Goal: Check status: Check status

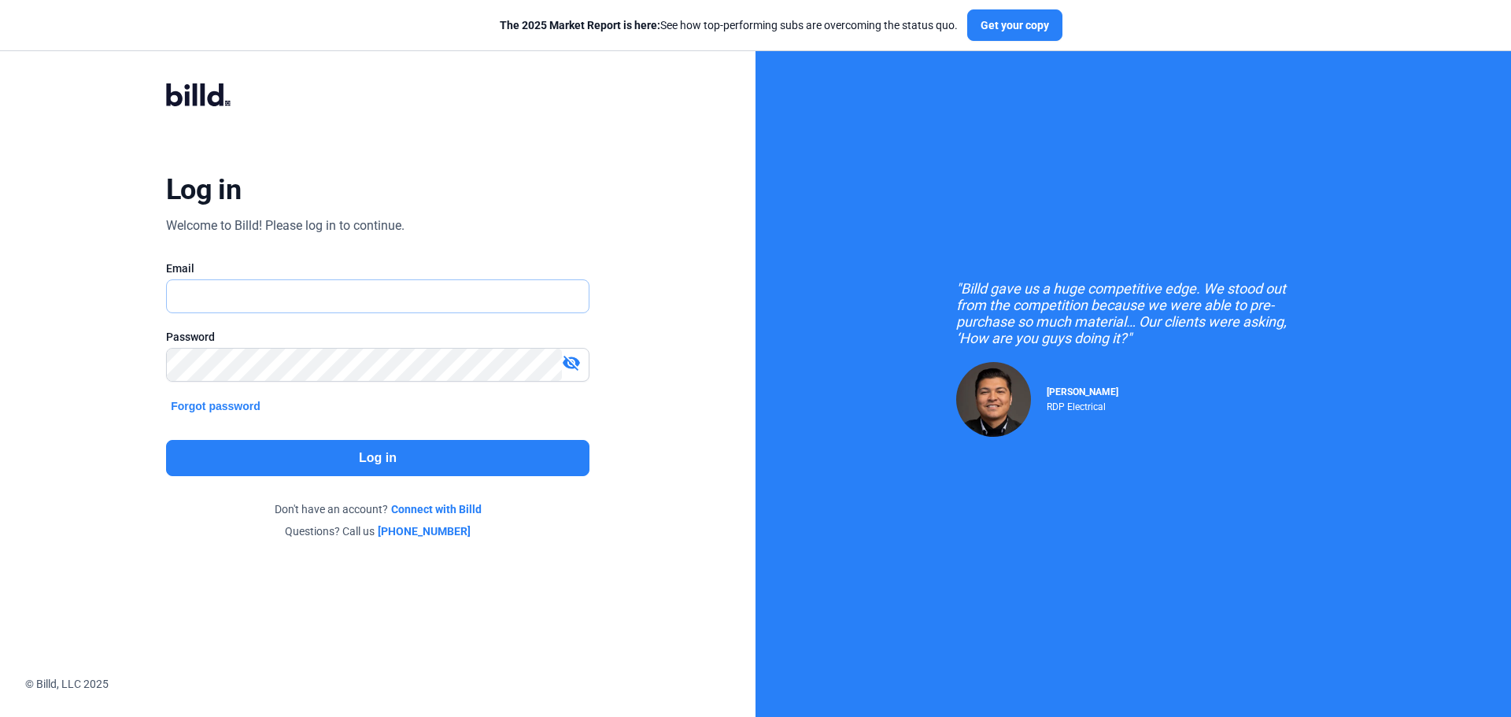
type input "[PERSON_NAME][EMAIL_ADDRESS][DOMAIN_NAME]"
click at [372, 460] on button "Log in" at bounding box center [377, 458] width 423 height 36
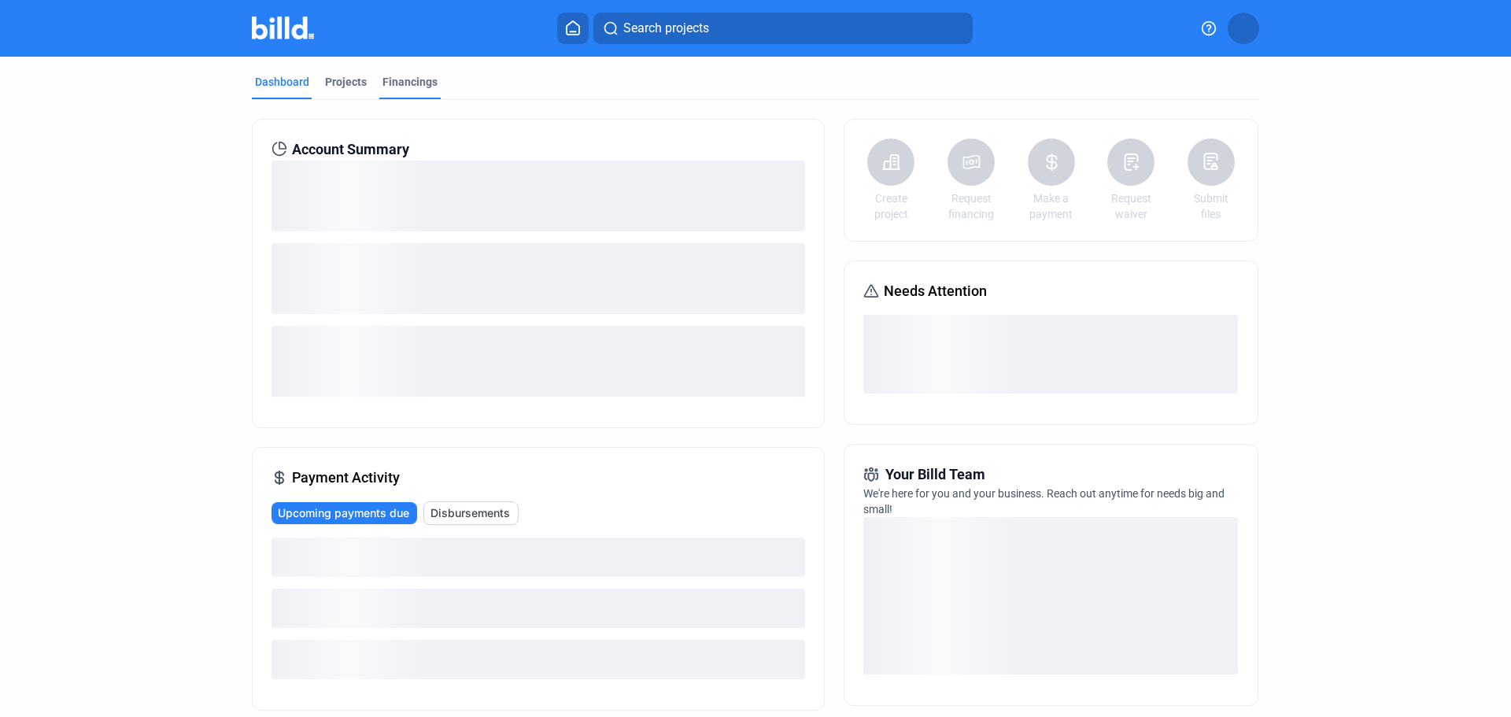
click at [403, 76] on div "Financings" at bounding box center [409, 82] width 55 height 16
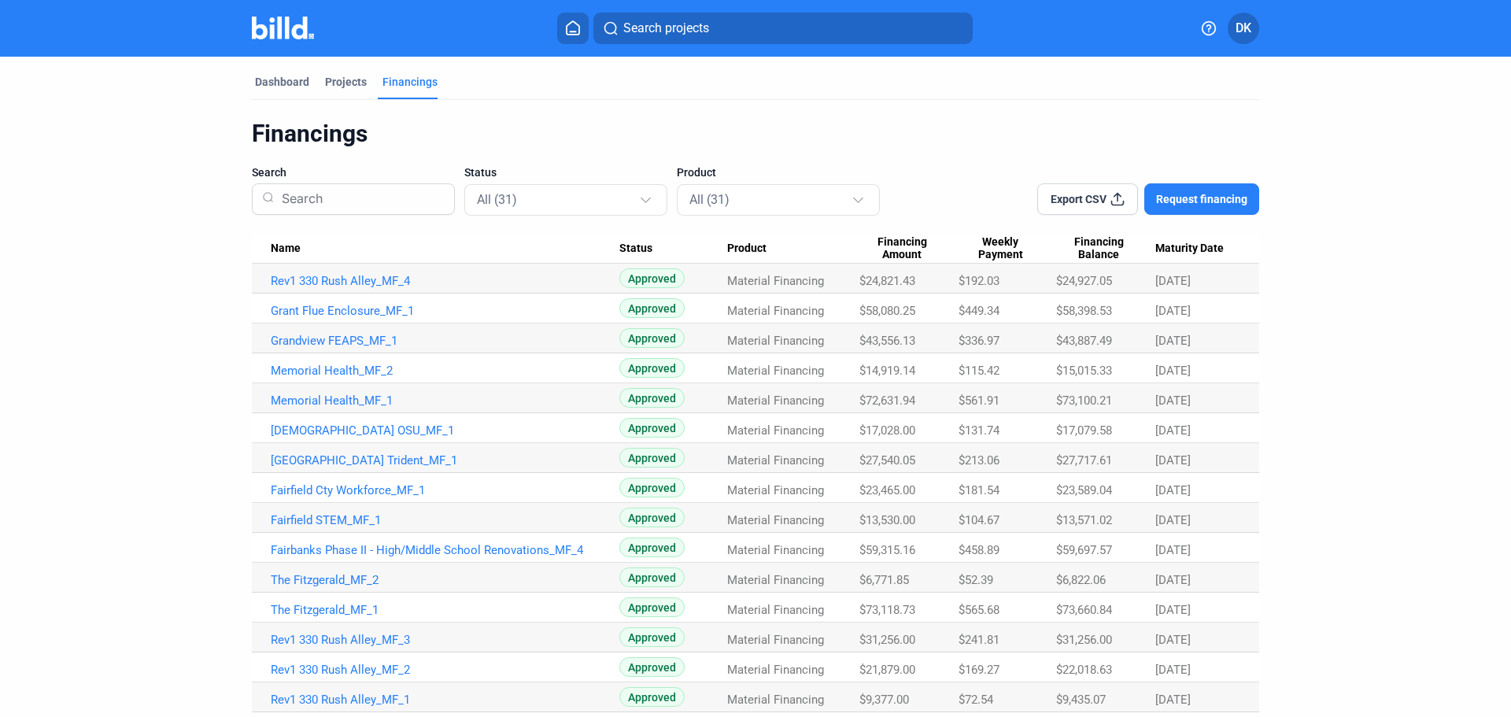
scroll to position [262, 0]
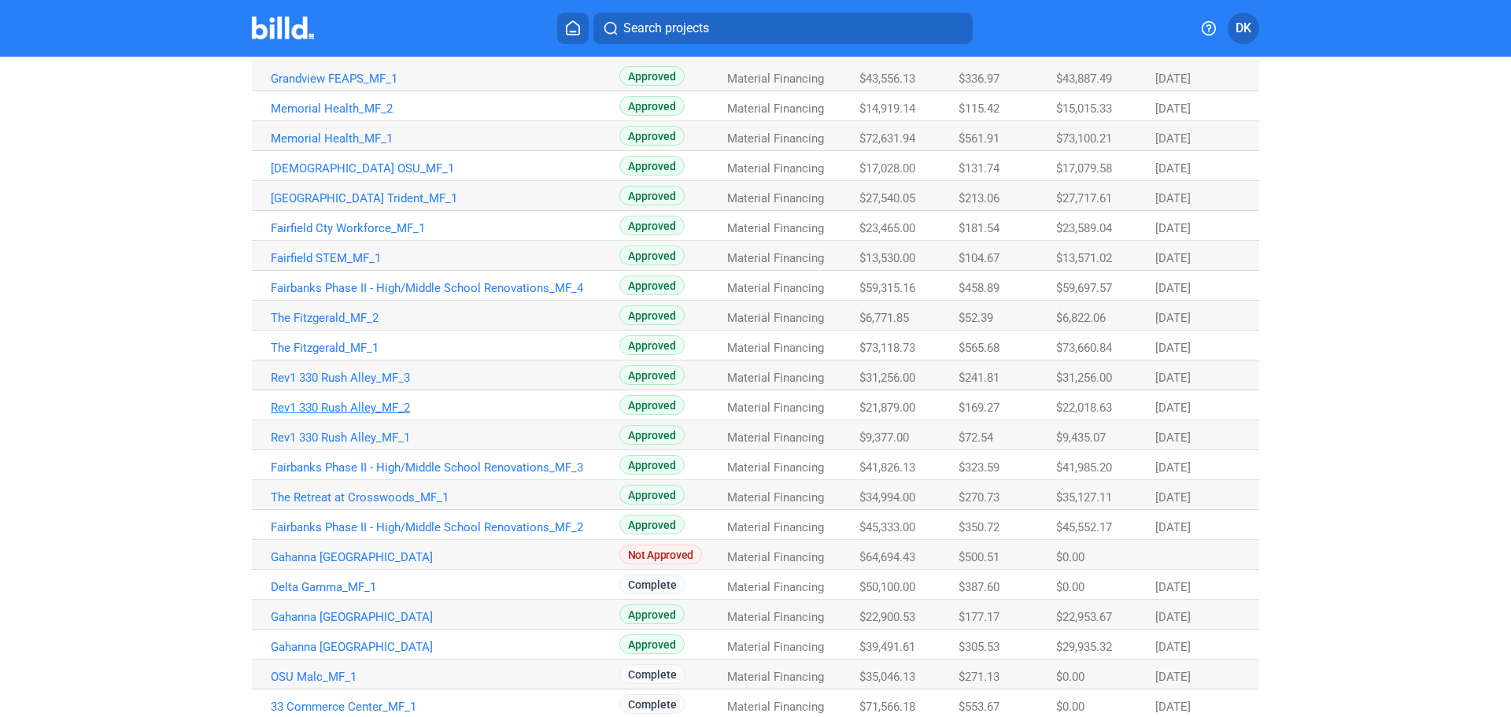
click at [360, 406] on link "Rev1 330 Rush Alley_MF_2" at bounding box center [445, 407] width 349 height 14
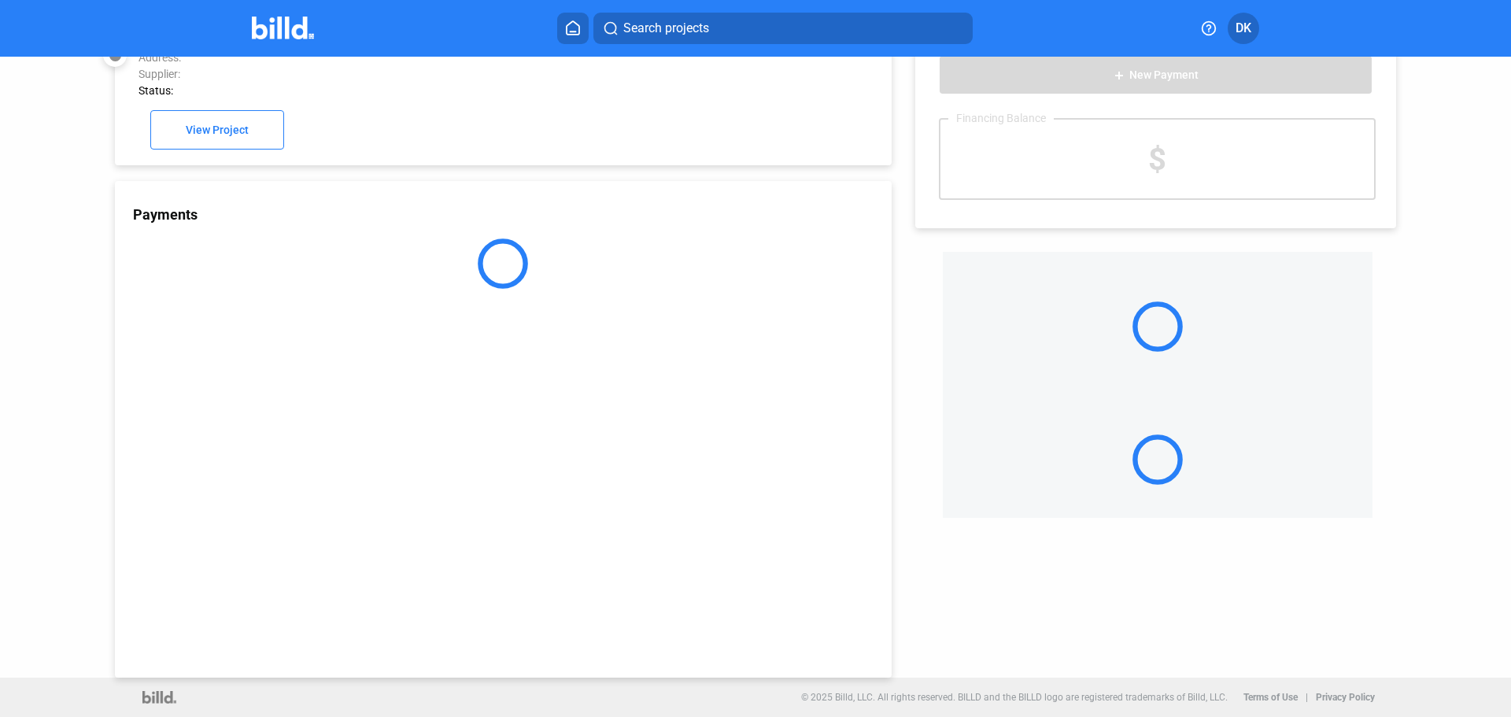
scroll to position [43, 0]
click at [360, 404] on div "Payments" at bounding box center [503, 429] width 777 height 496
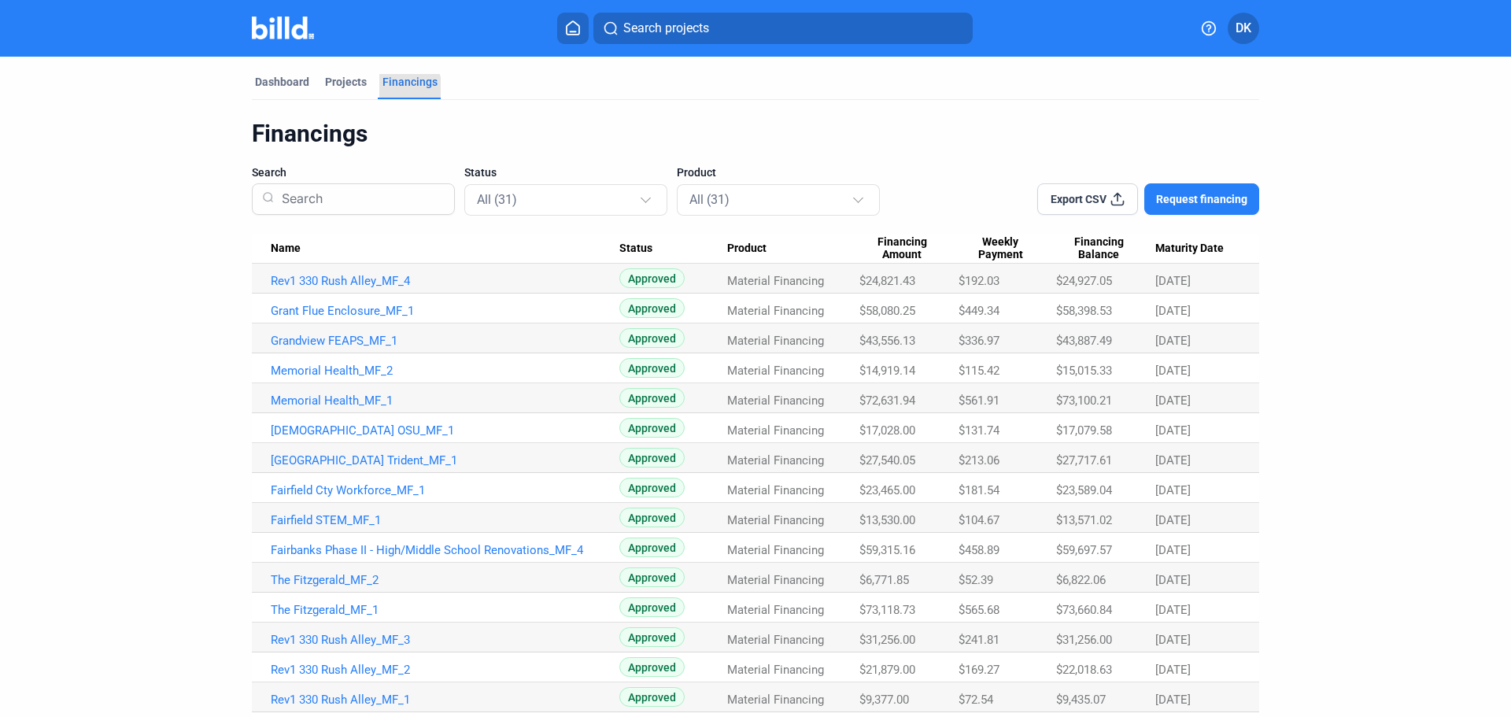
click at [398, 88] on div "Financings" at bounding box center [409, 82] width 55 height 16
click at [363, 637] on link "Rev1 330 Rush Alley_MF_3" at bounding box center [445, 640] width 349 height 14
click at [282, 667] on link "Rev1 330 Rush Alley_MF_2" at bounding box center [445, 669] width 349 height 14
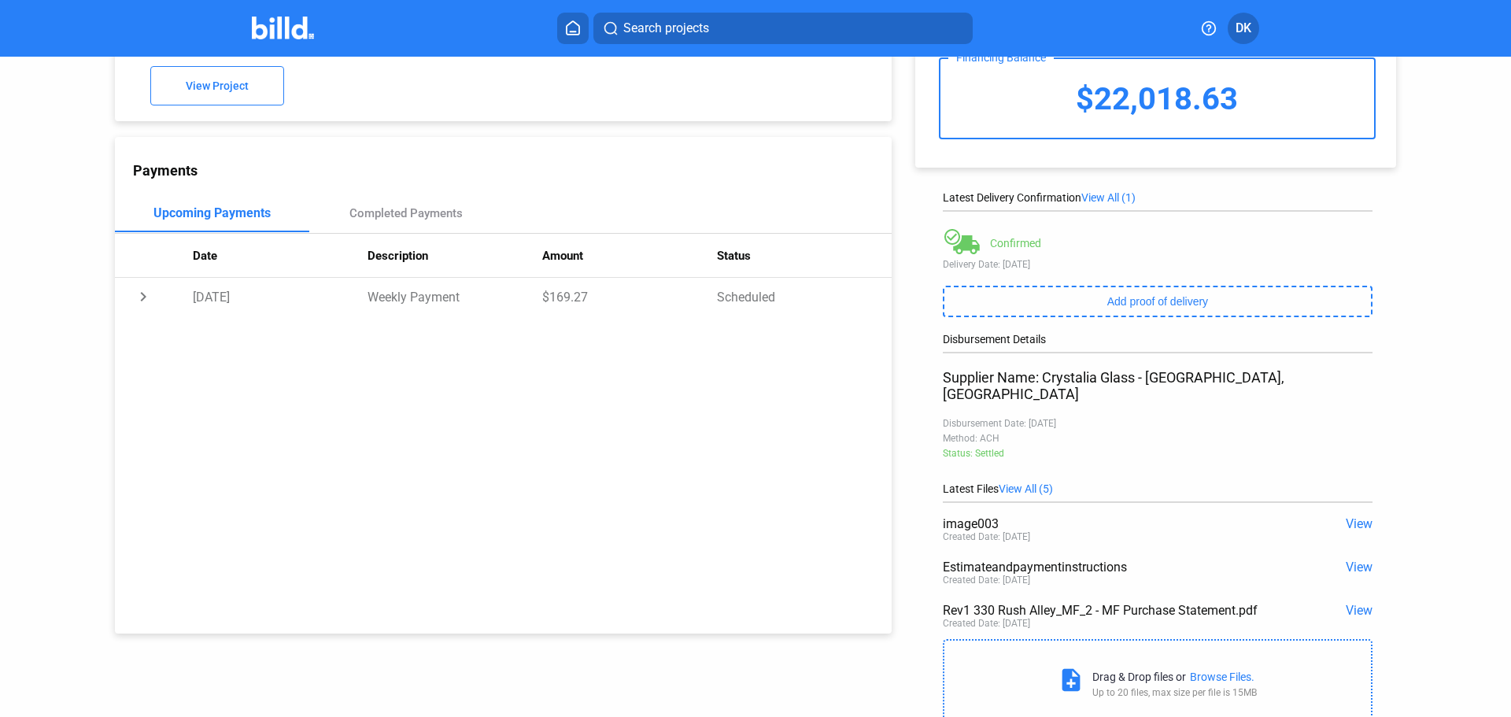
scroll to position [139, 0]
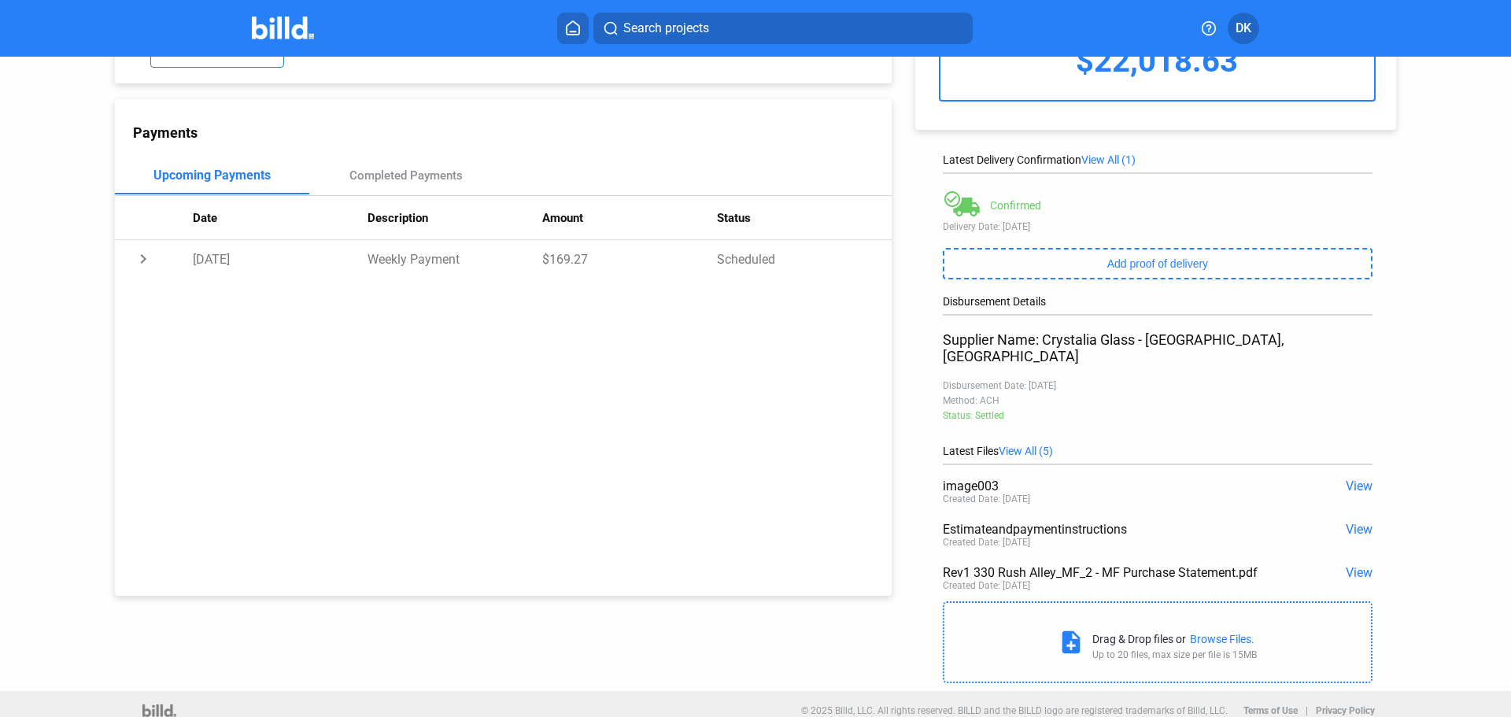
click at [1356, 478] on span "View" at bounding box center [1358, 485] width 27 height 15
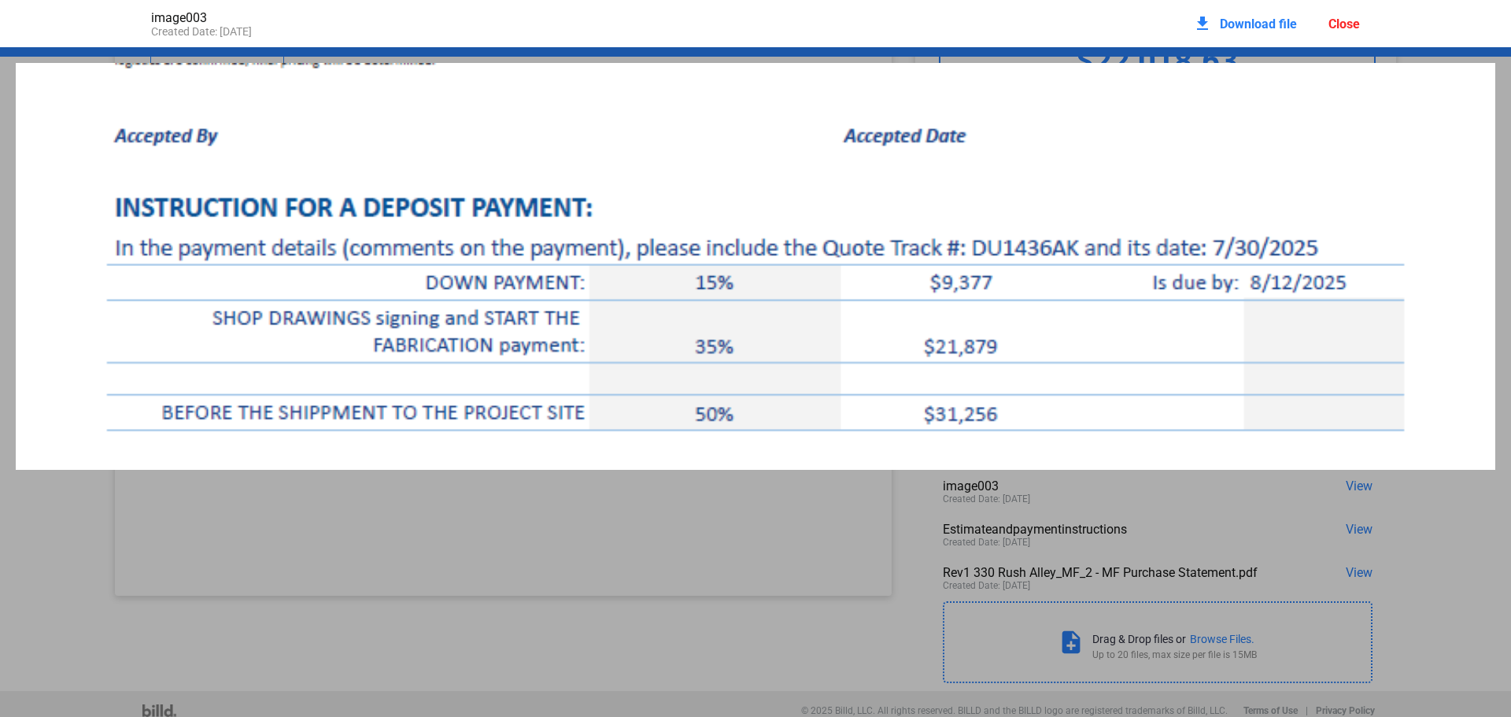
click at [1350, 17] on div "Close" at bounding box center [1343, 24] width 31 height 15
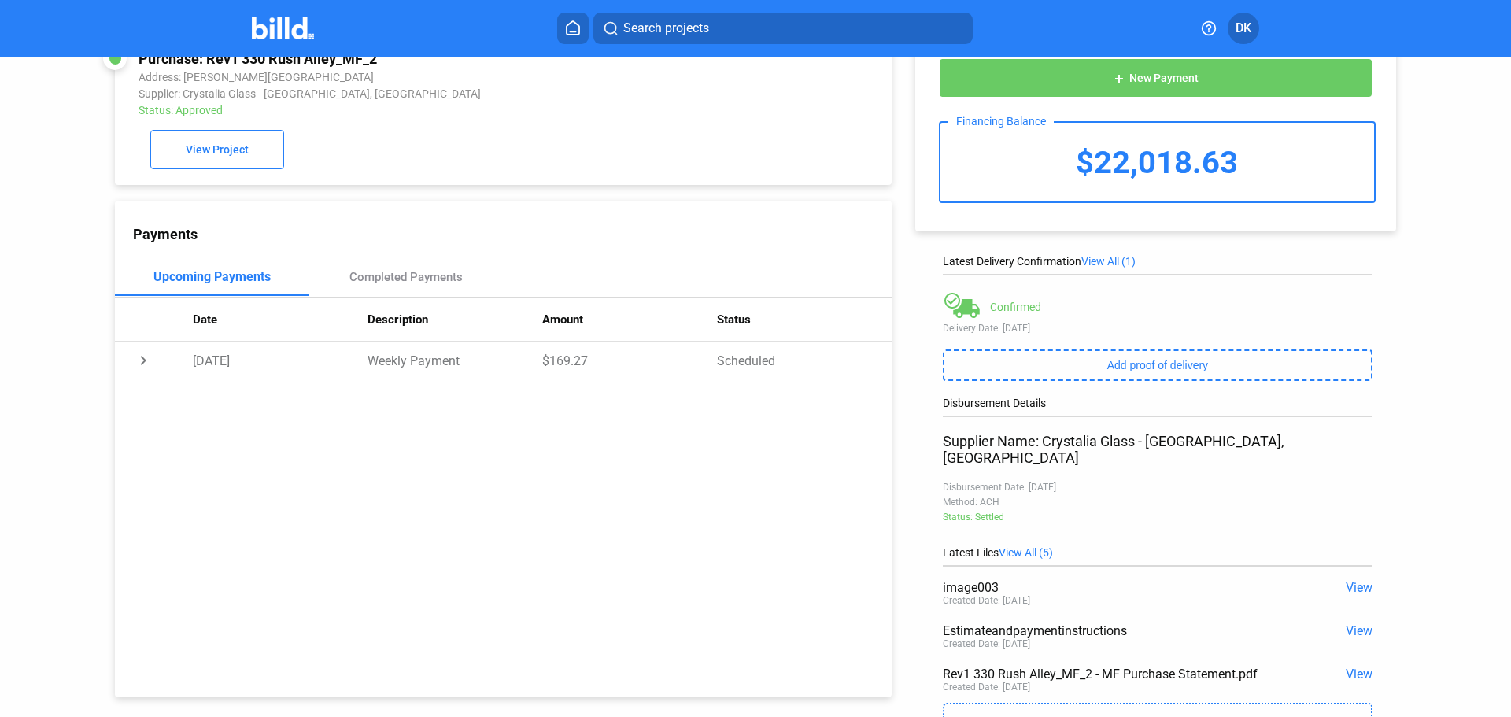
scroll to position [0, 0]
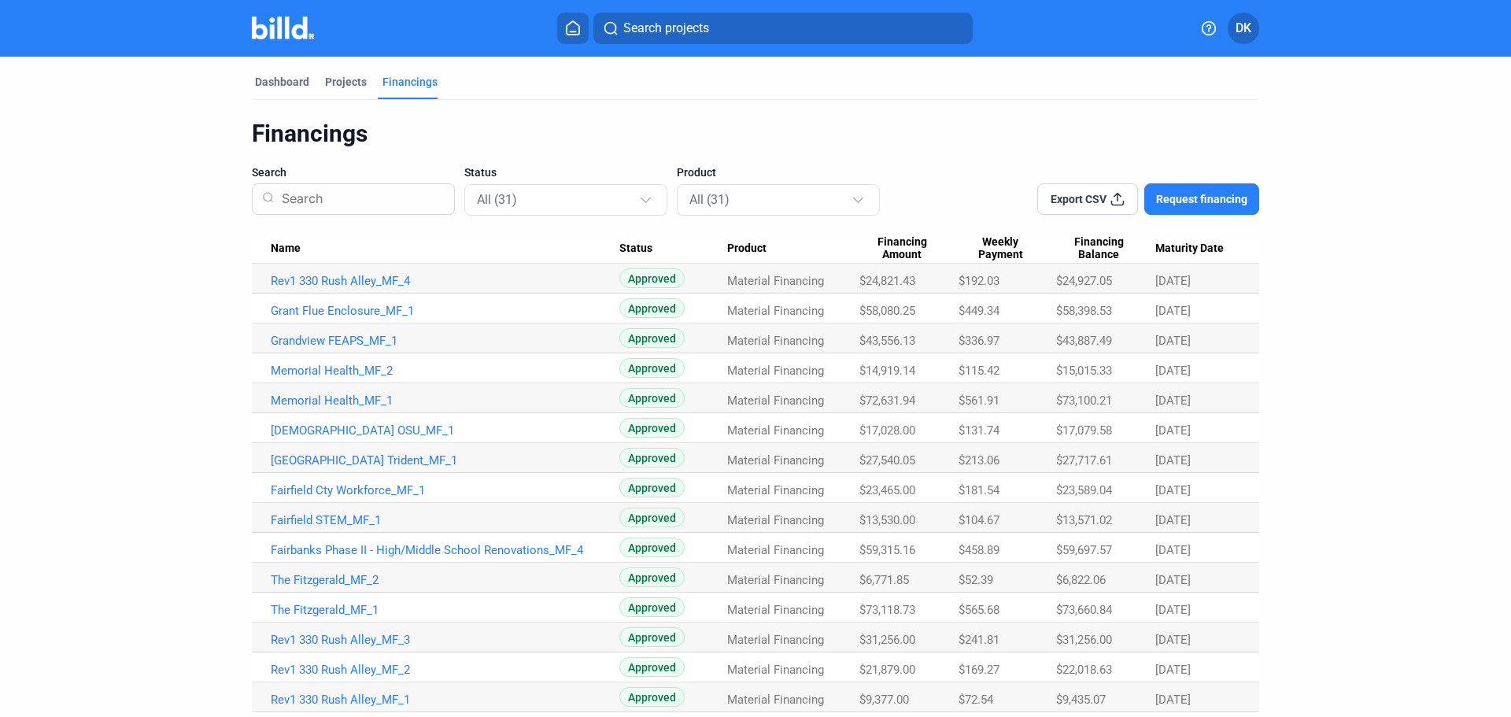
scroll to position [262, 0]
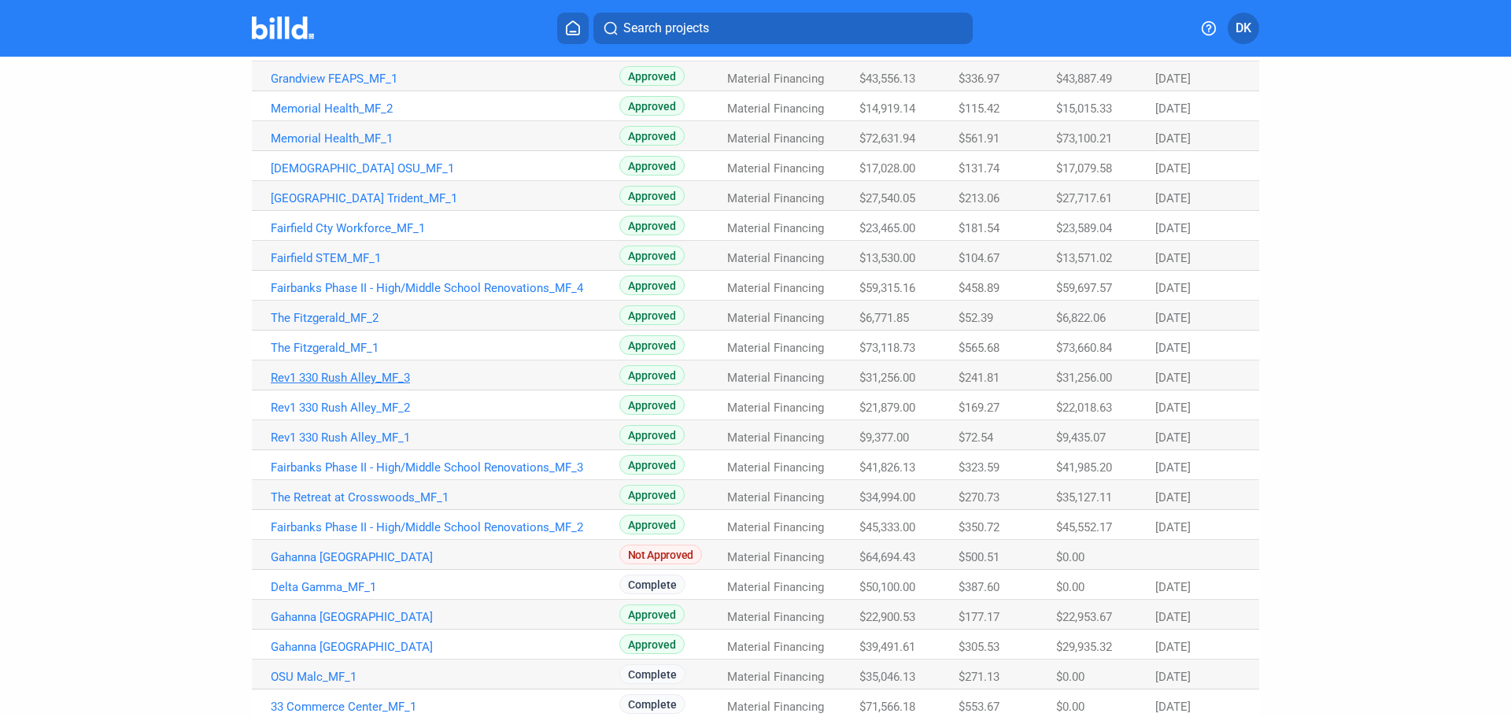
click at [340, 377] on link "Rev1 330 Rush Alley_MF_3" at bounding box center [445, 378] width 349 height 14
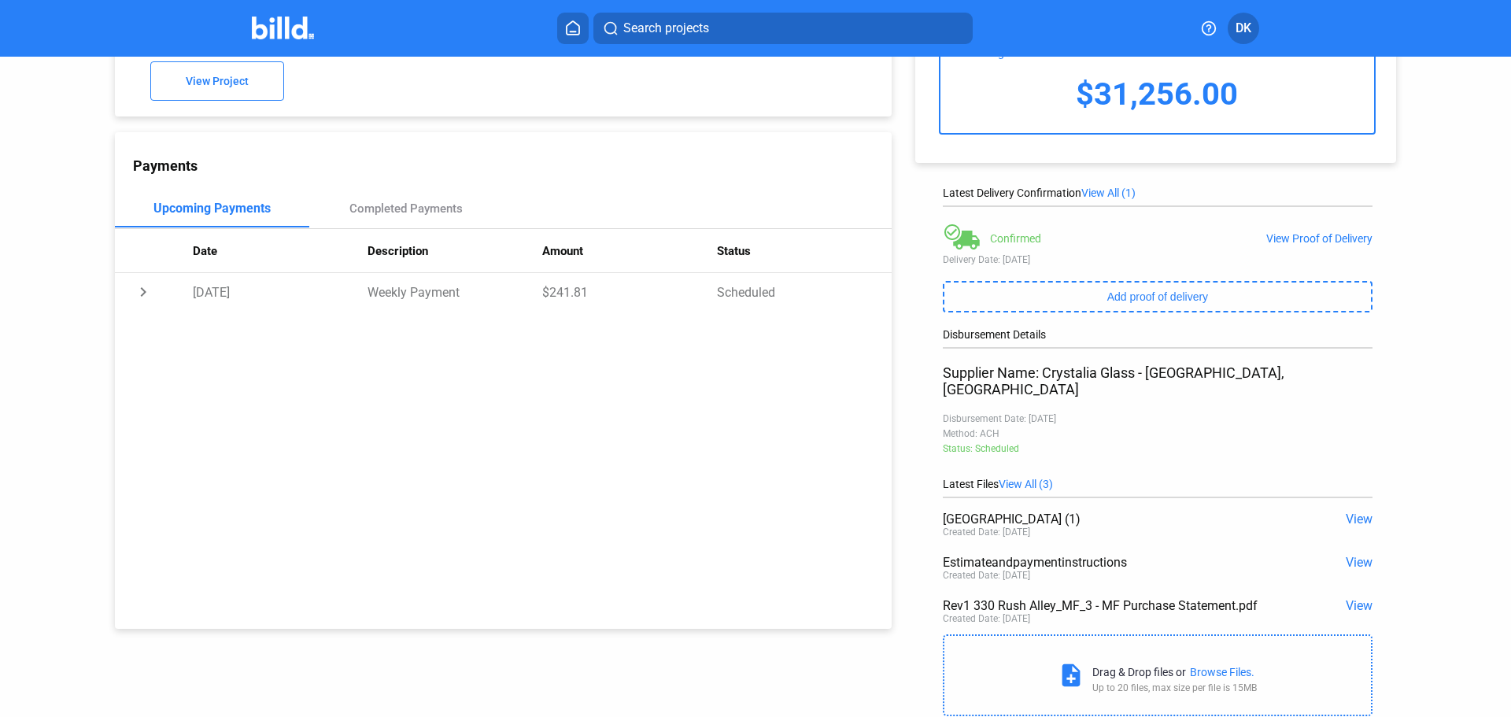
scroll to position [139, 0]
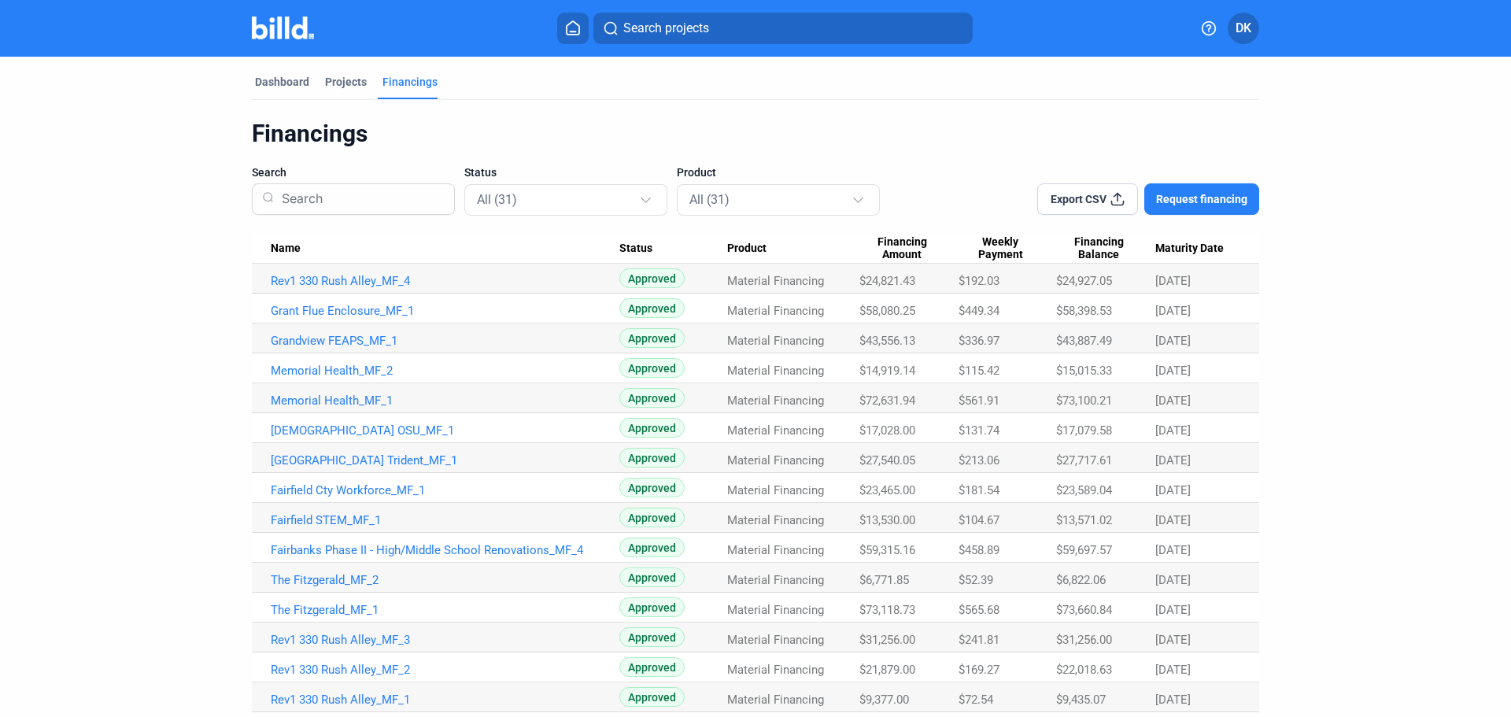
scroll to position [262, 0]
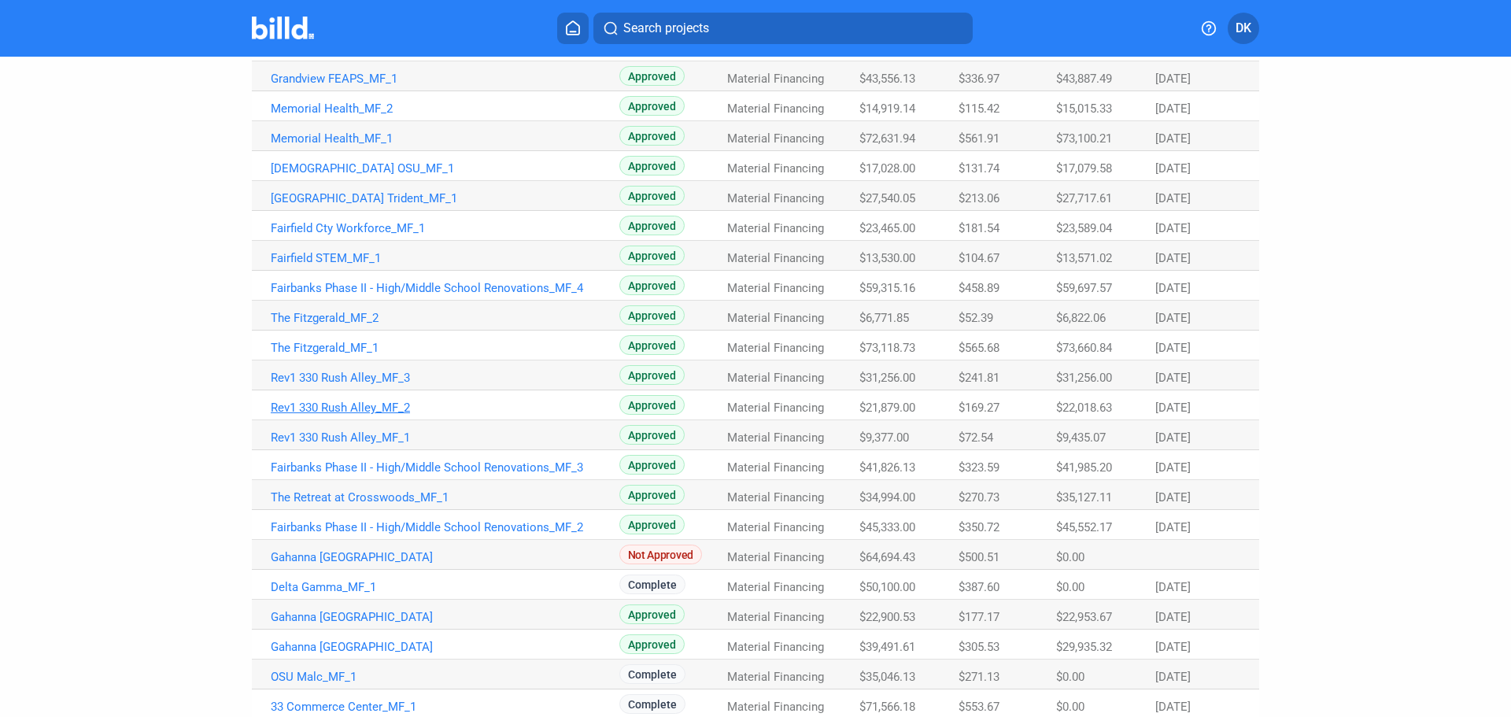
click at [377, 406] on link "Rev1 330 Rush Alley_MF_2" at bounding box center [445, 407] width 349 height 14
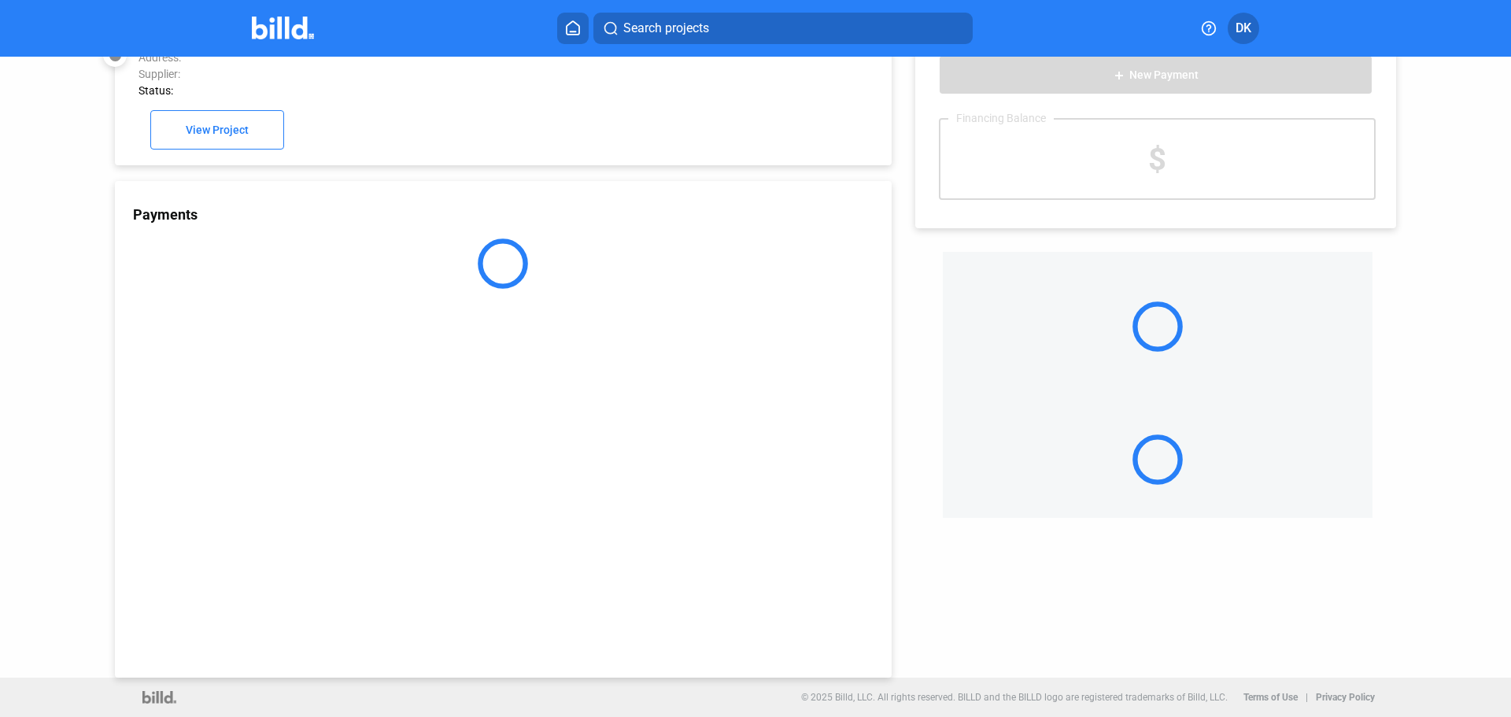
scroll to position [43, 0]
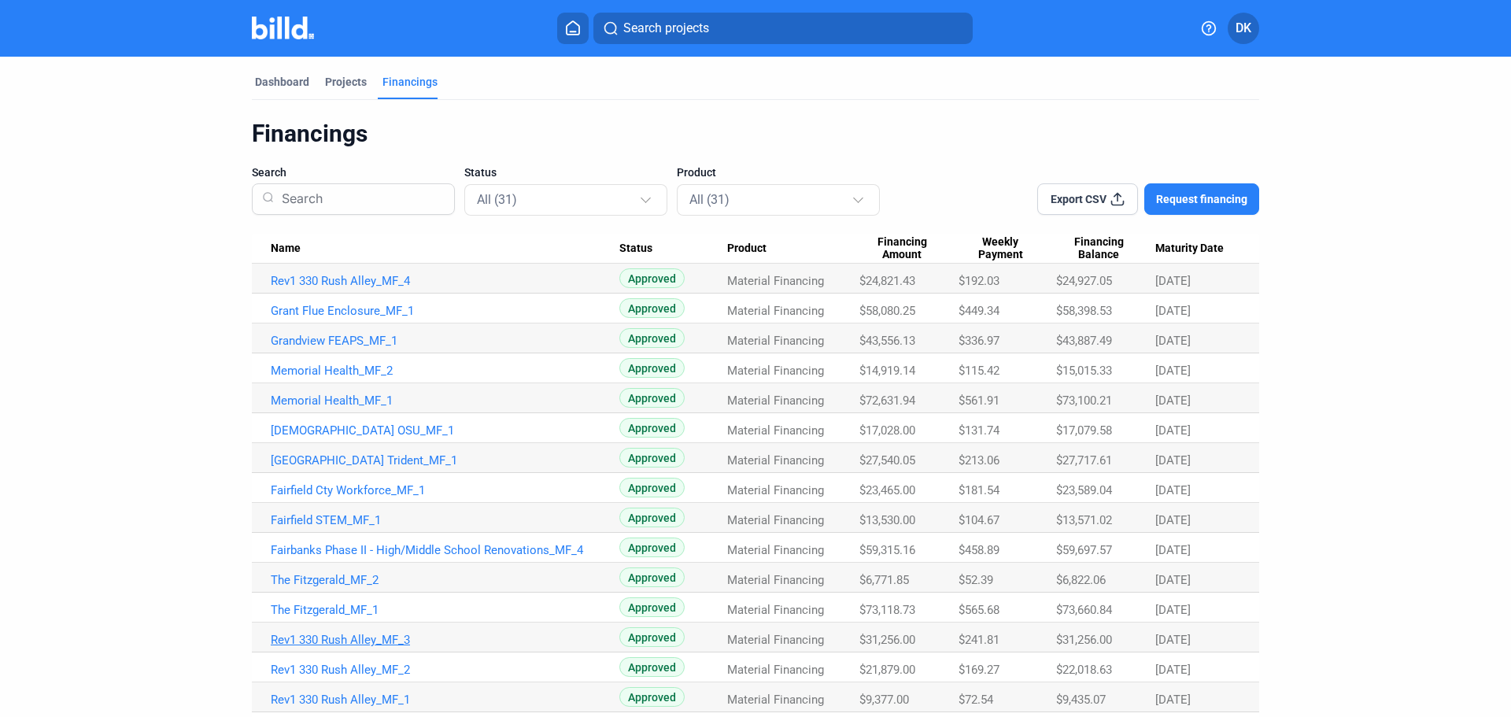
click at [337, 640] on link "Rev1 330 Rush Alley_MF_3" at bounding box center [445, 640] width 349 height 14
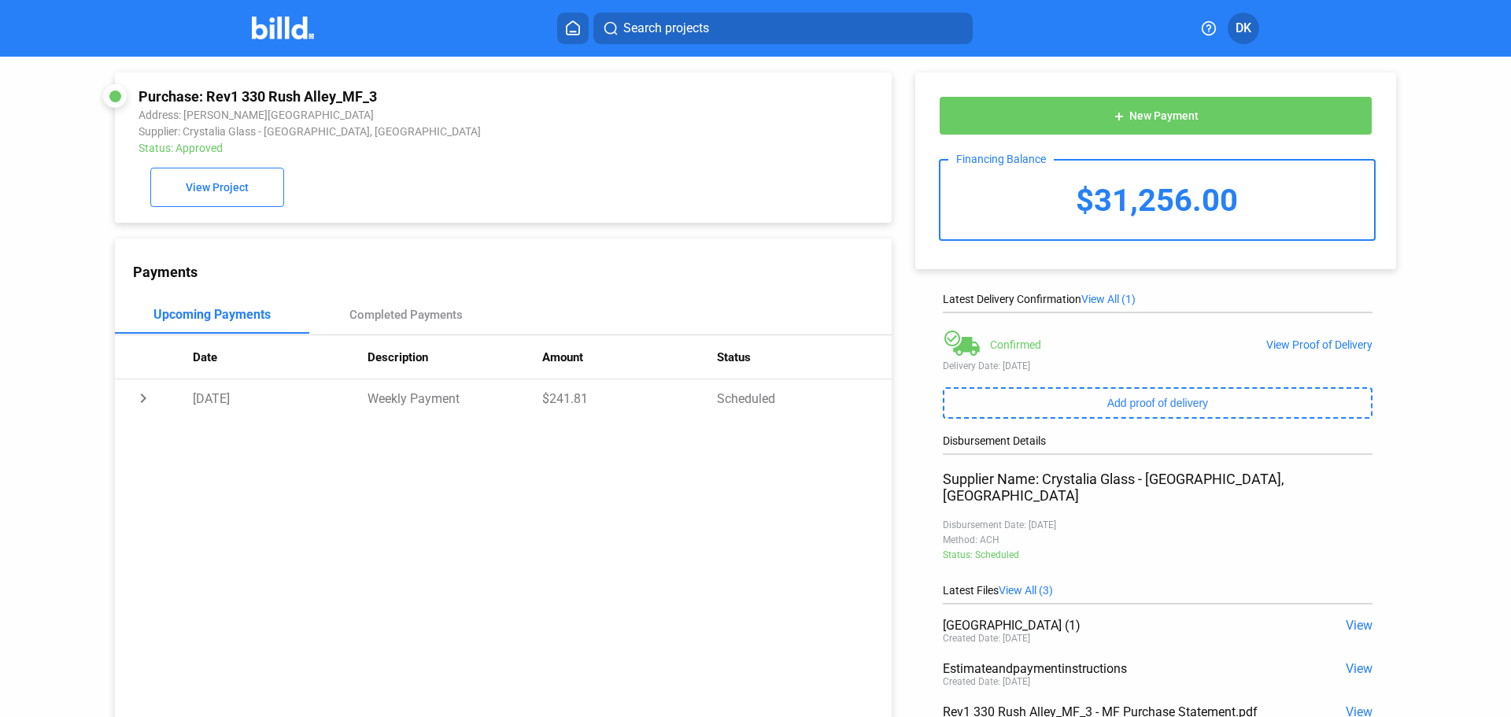
click at [279, 31] on img at bounding box center [283, 28] width 62 height 23
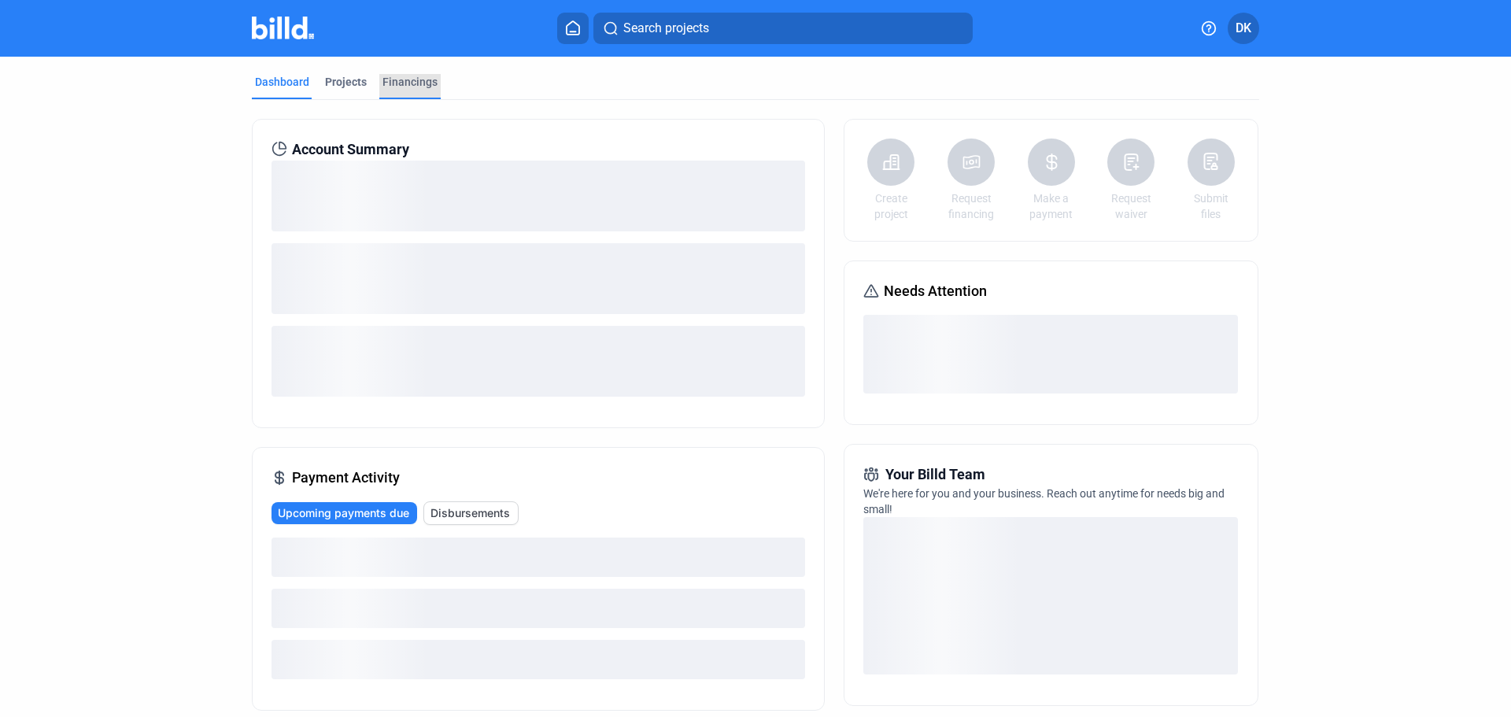
click at [411, 83] on div "Financings" at bounding box center [409, 82] width 55 height 16
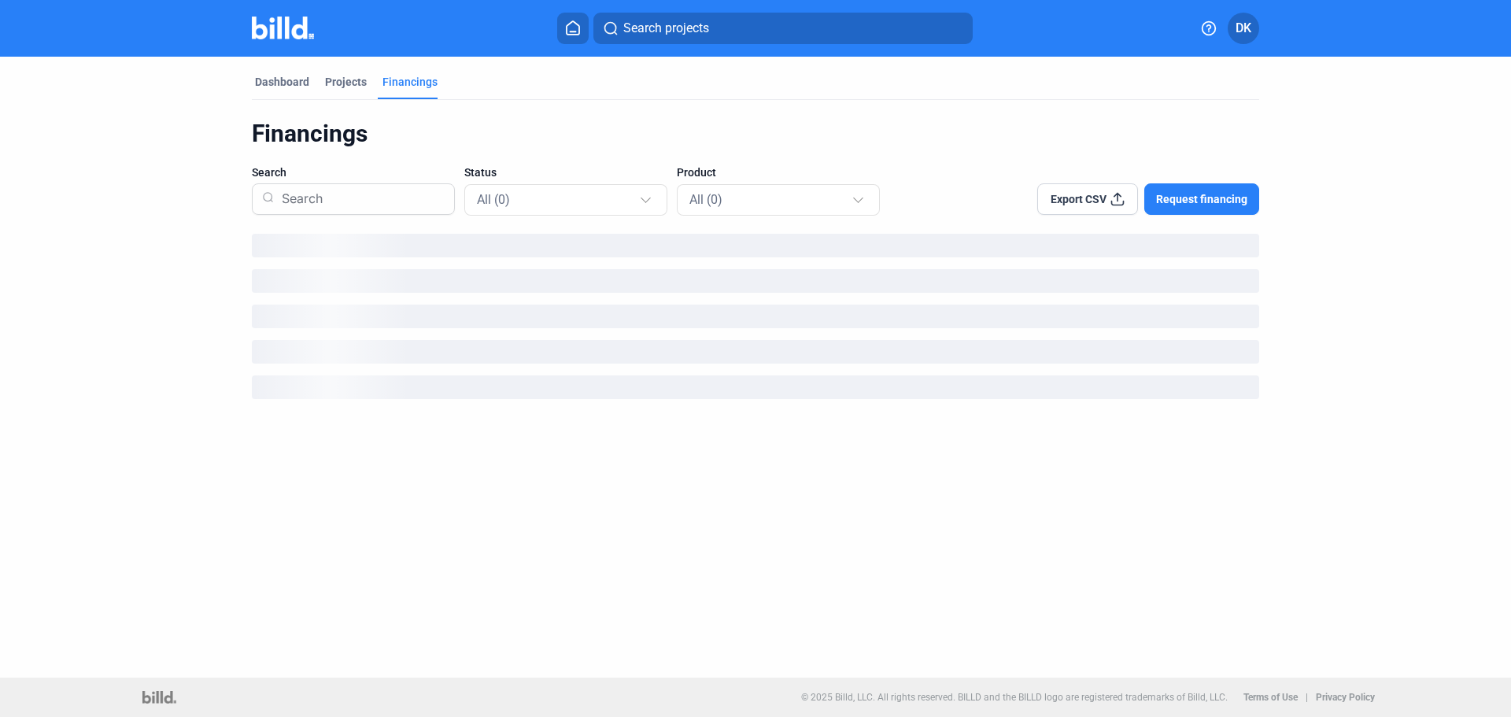
click at [312, 213] on input at bounding box center [359, 199] width 169 height 41
type input "rev1"
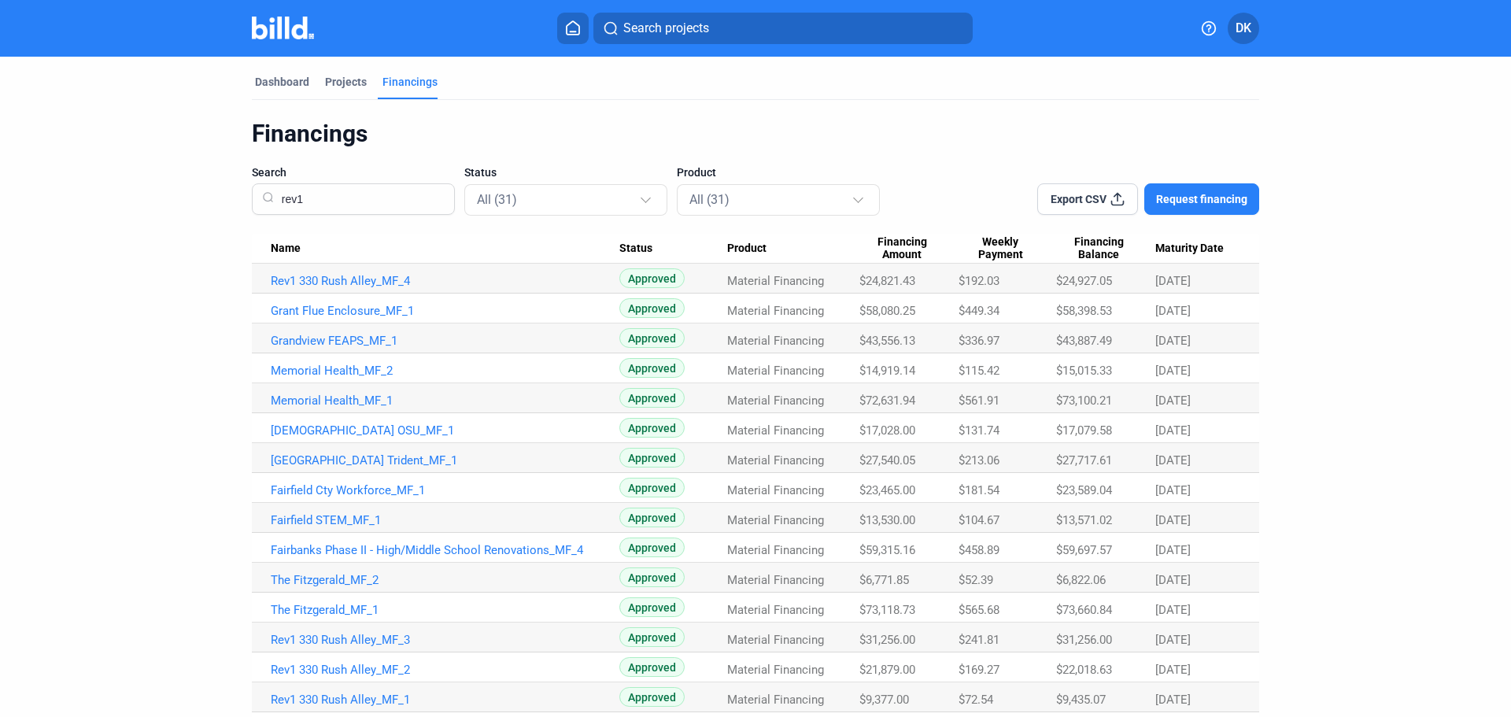
click at [335, 196] on input "rev1" at bounding box center [359, 199] width 169 height 41
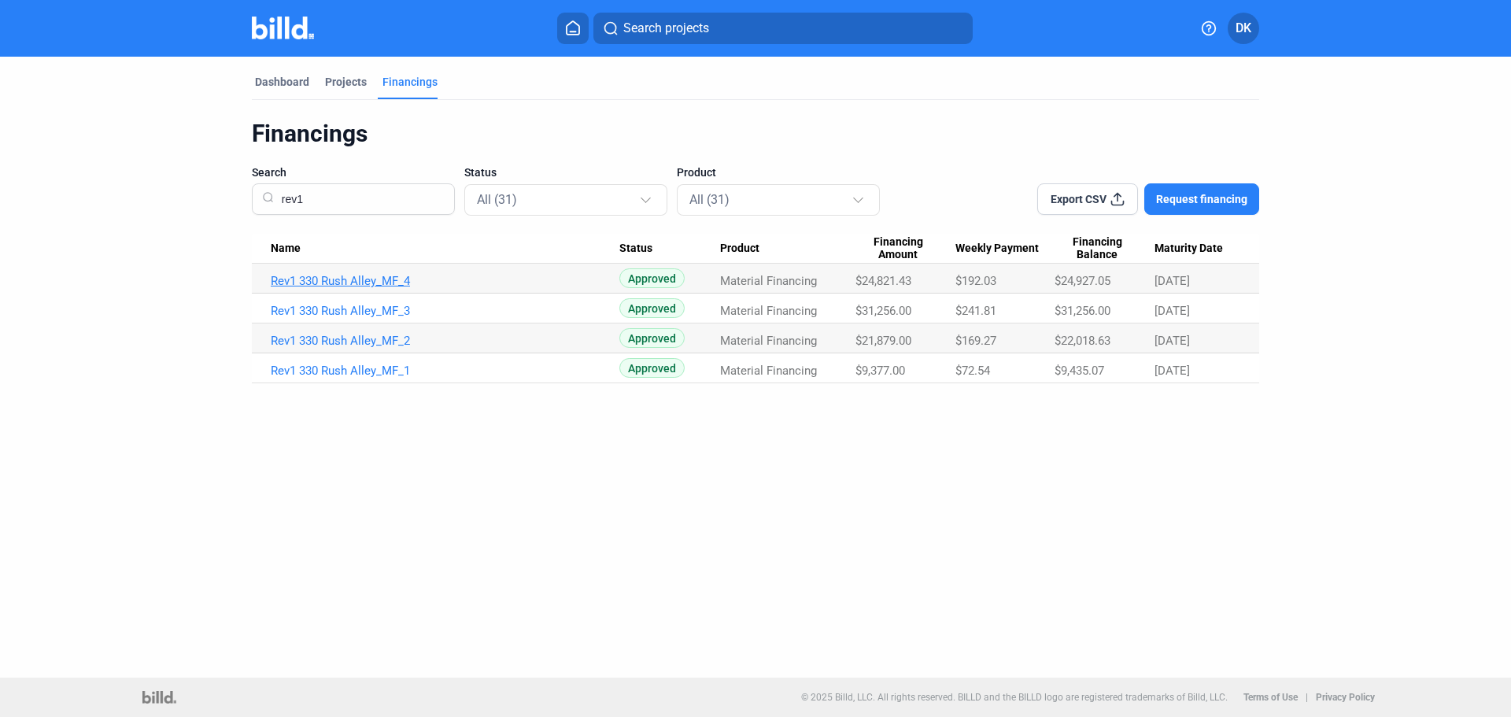
click at [345, 275] on link "Rev1 330 Rush Alley_MF_4" at bounding box center [445, 281] width 349 height 14
click at [352, 284] on link "Rev1 330 Rush Alley_MF_4" at bounding box center [445, 281] width 349 height 14
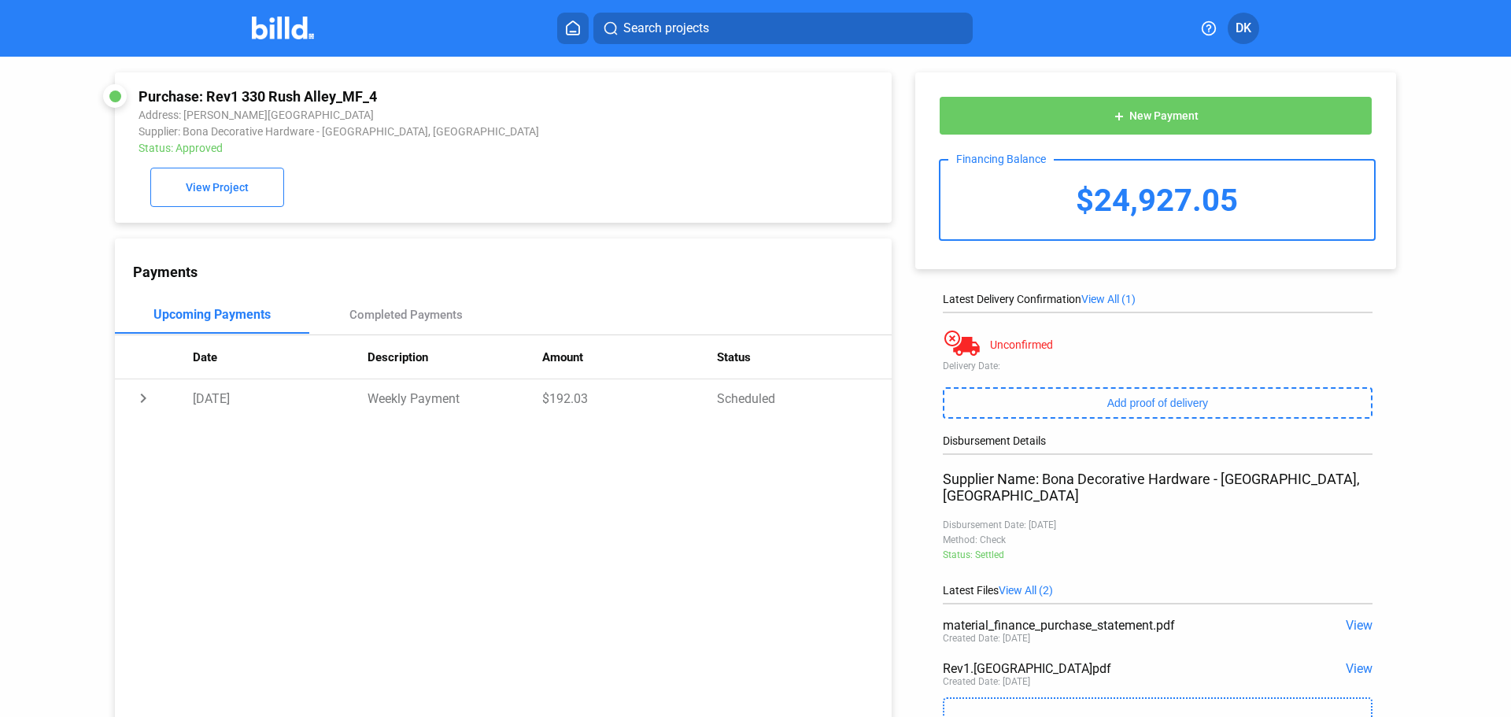
click at [1351, 618] on span "View" at bounding box center [1358, 625] width 27 height 15
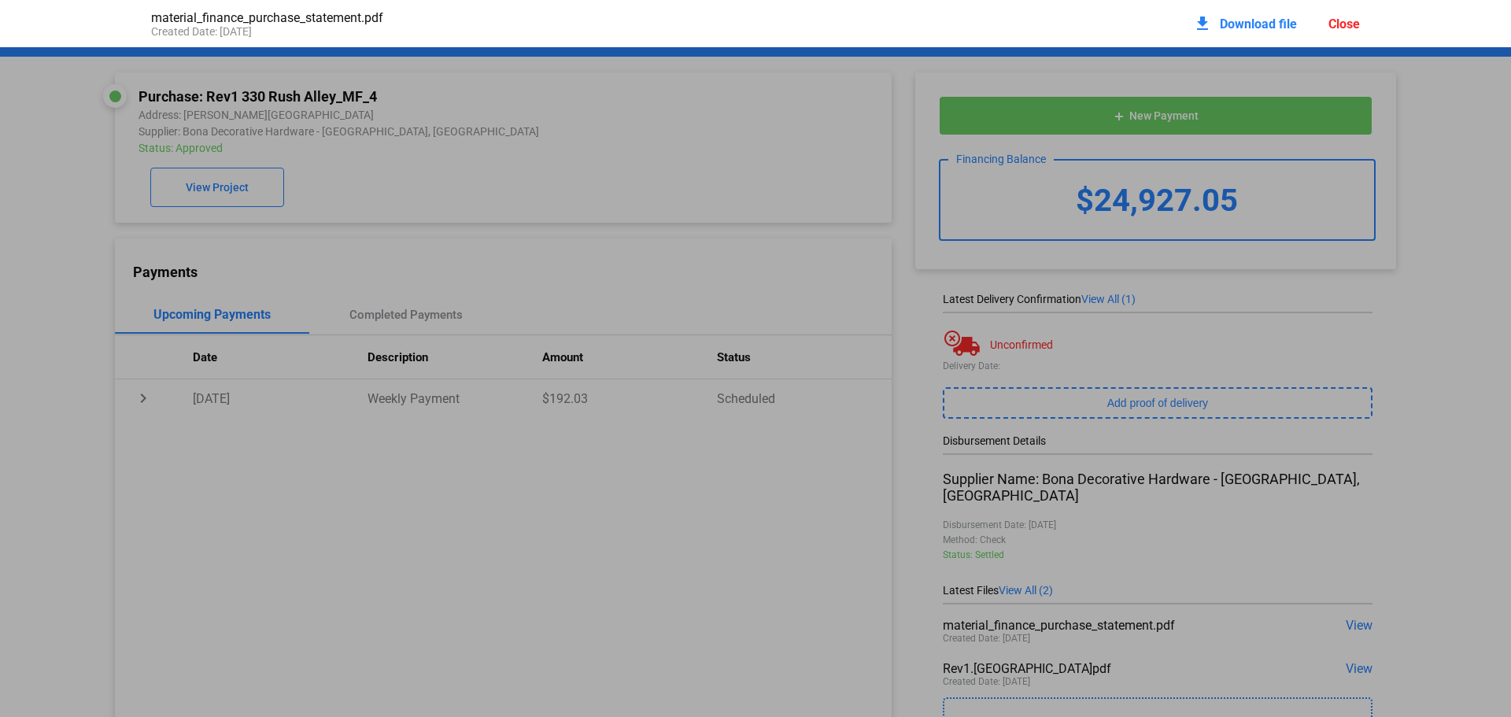
scroll to position [8, 0]
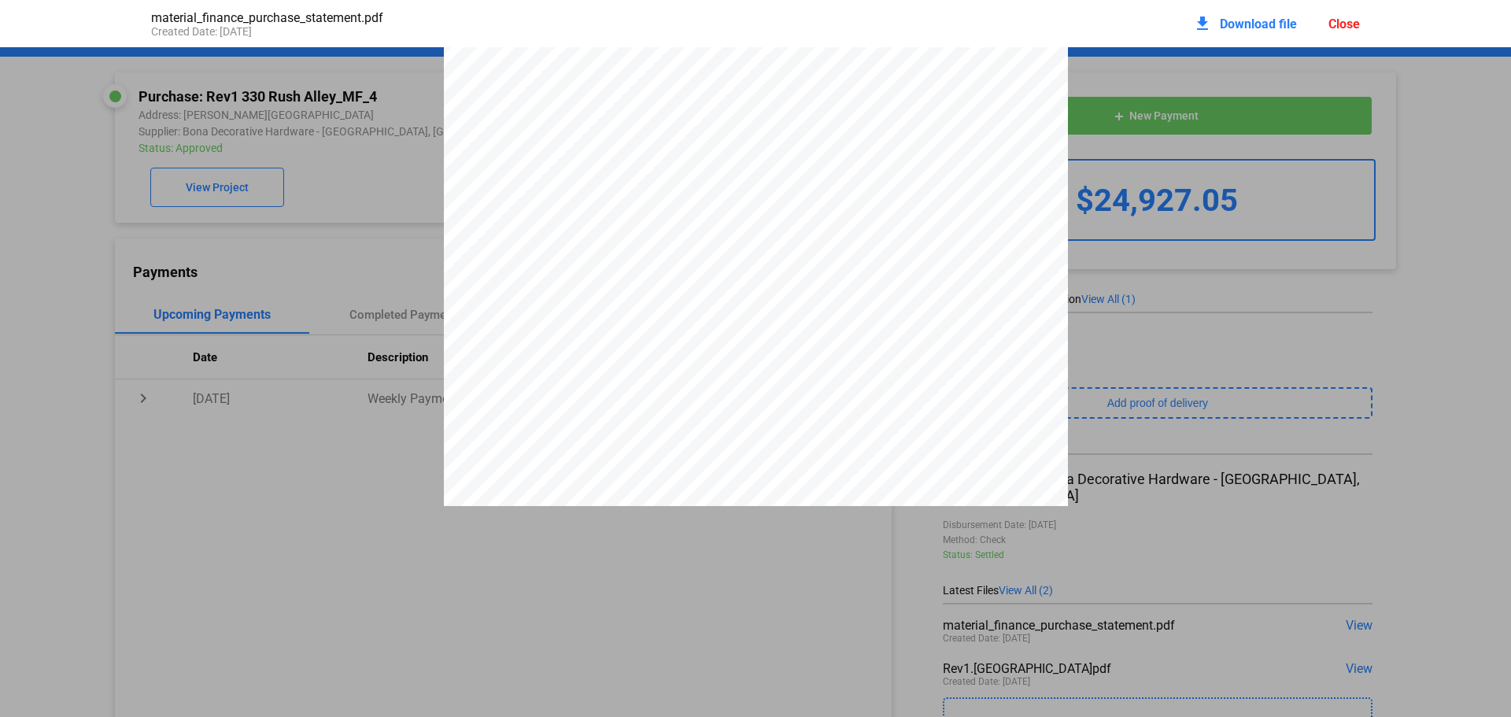
click at [588, 587] on pdf-viewer "PURCHASE STATEMENT This PURCHASE STATEMENT is being executed and delivered purs…" at bounding box center [755, 334] width 1511 height 574
click at [1334, 21] on div "Close" at bounding box center [1343, 24] width 31 height 15
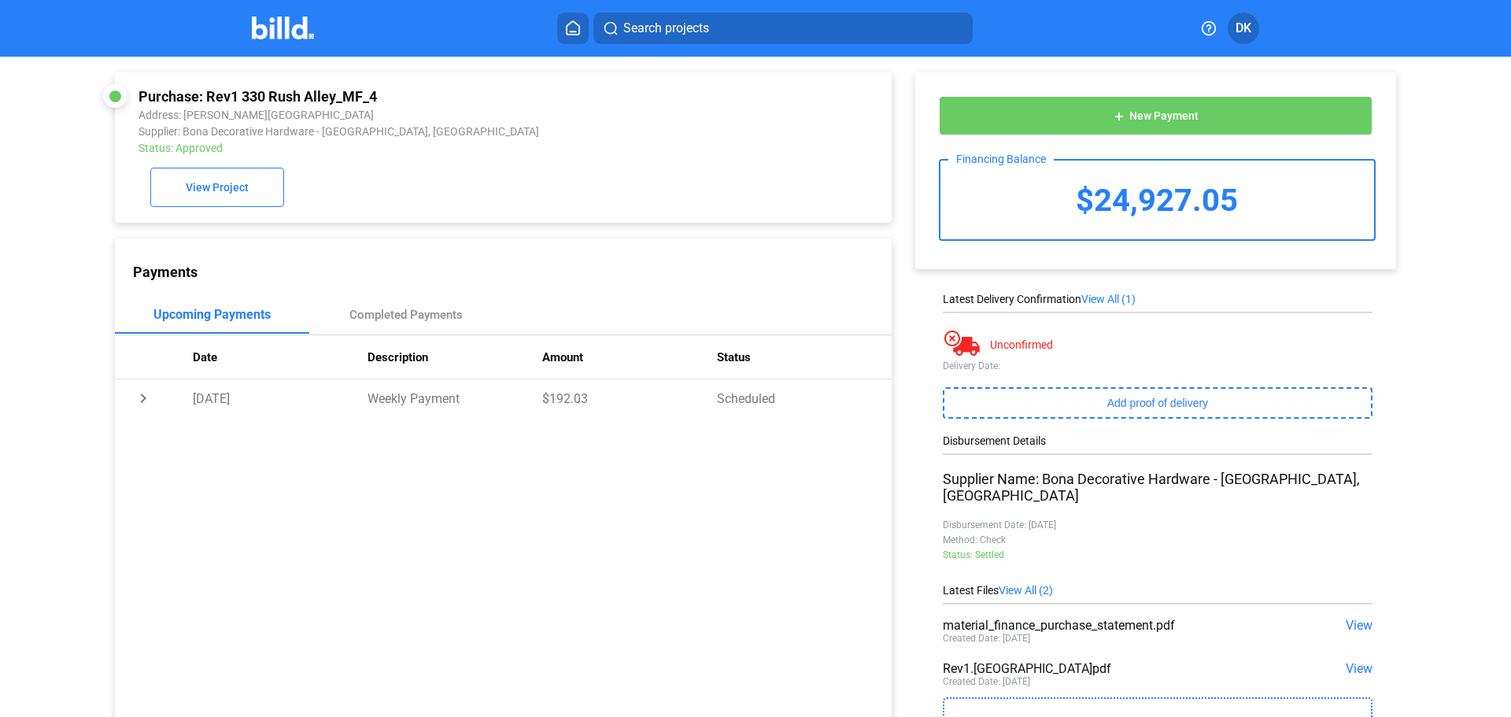
click at [1359, 661] on span "View" at bounding box center [1358, 668] width 27 height 15
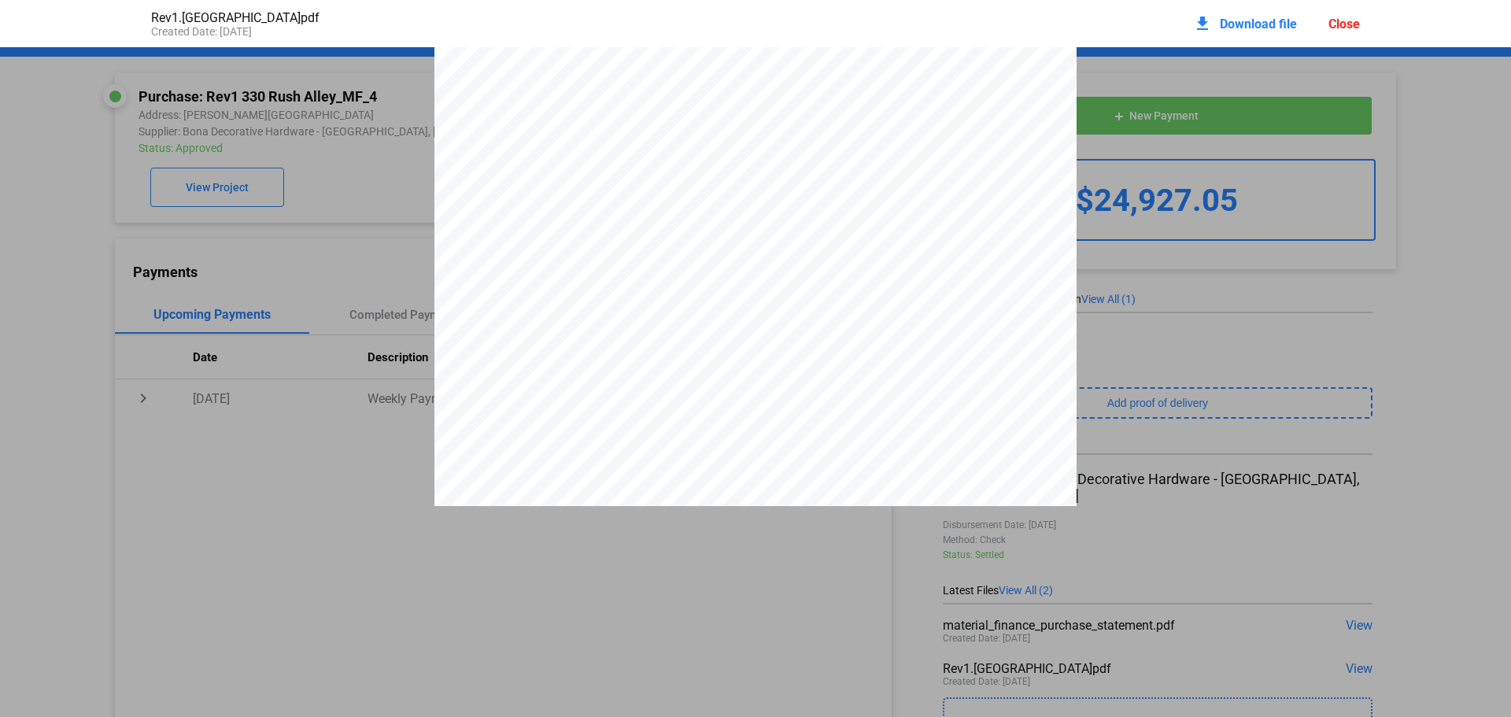
click at [1345, 21] on div "Close" at bounding box center [1343, 24] width 31 height 15
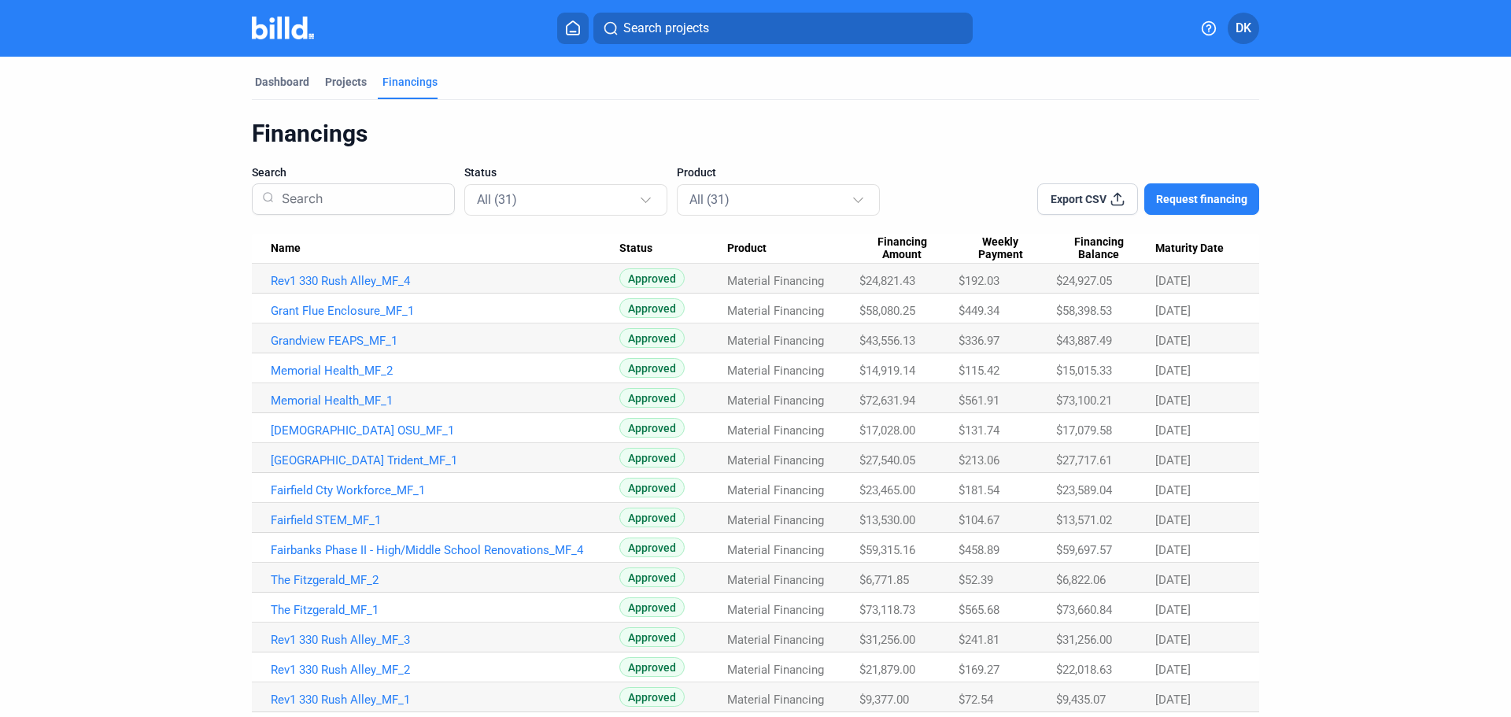
click at [319, 190] on input at bounding box center [359, 199] width 169 height 41
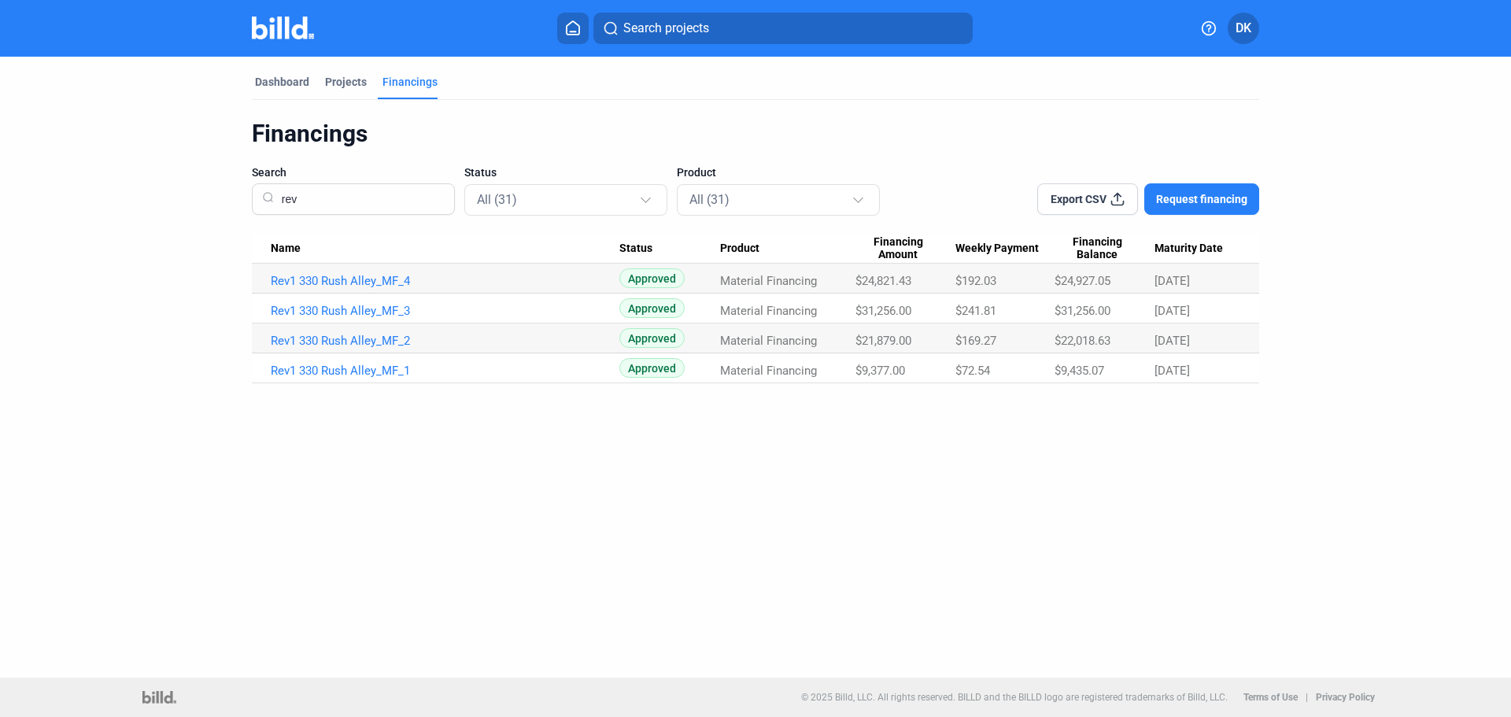
type input "rev"
